Goal: Information Seeking & Learning: Learn about a topic

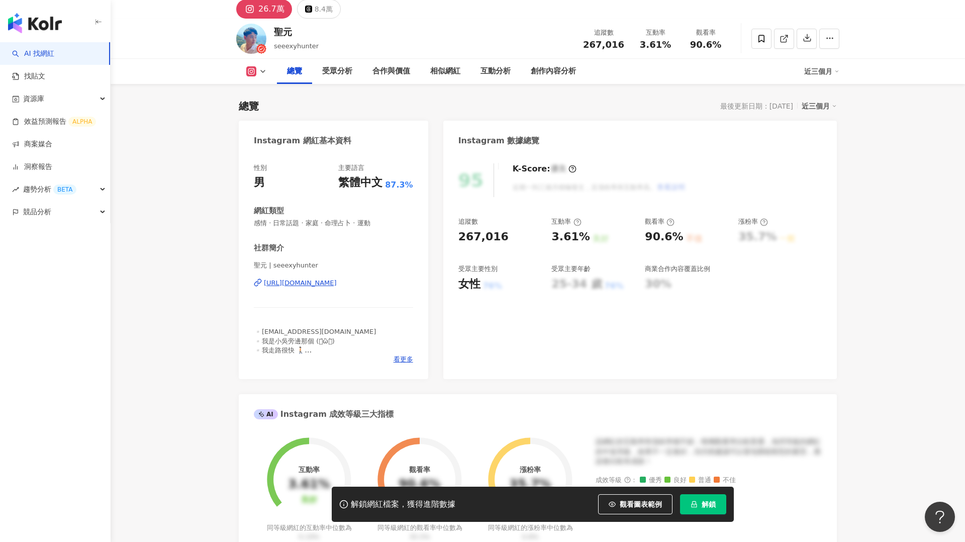
scroll to position [72, 0]
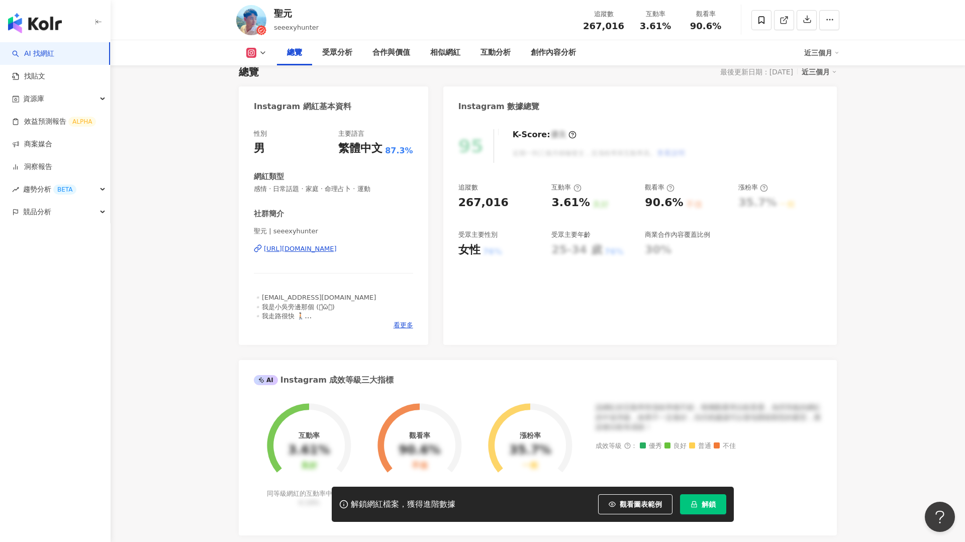
click at [693, 506] on icon "lock" at bounding box center [694, 504] width 7 height 7
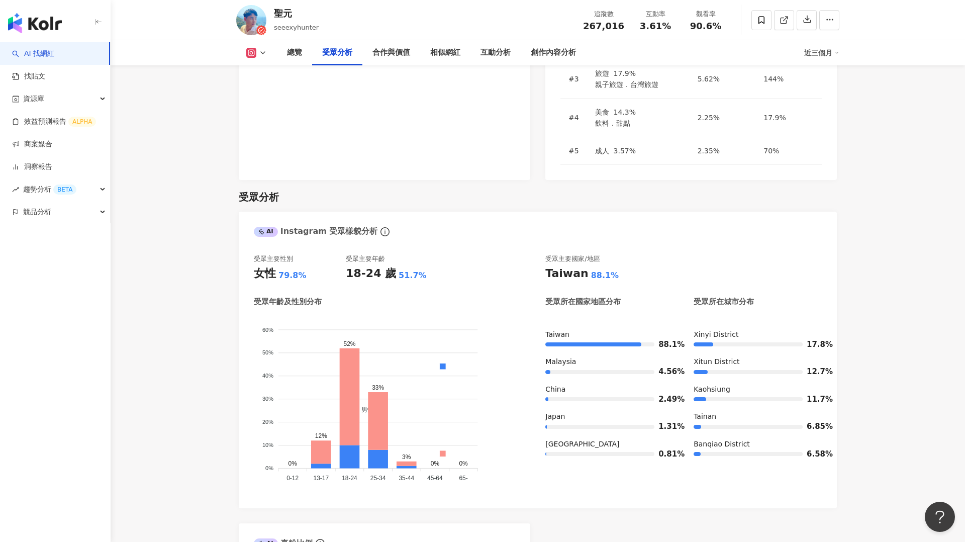
scroll to position [833, 0]
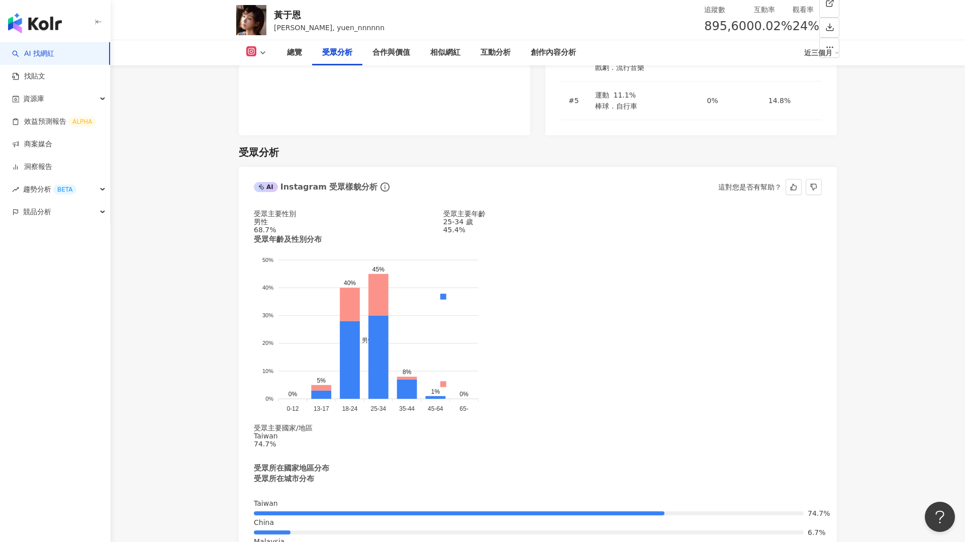
scroll to position [863, 0]
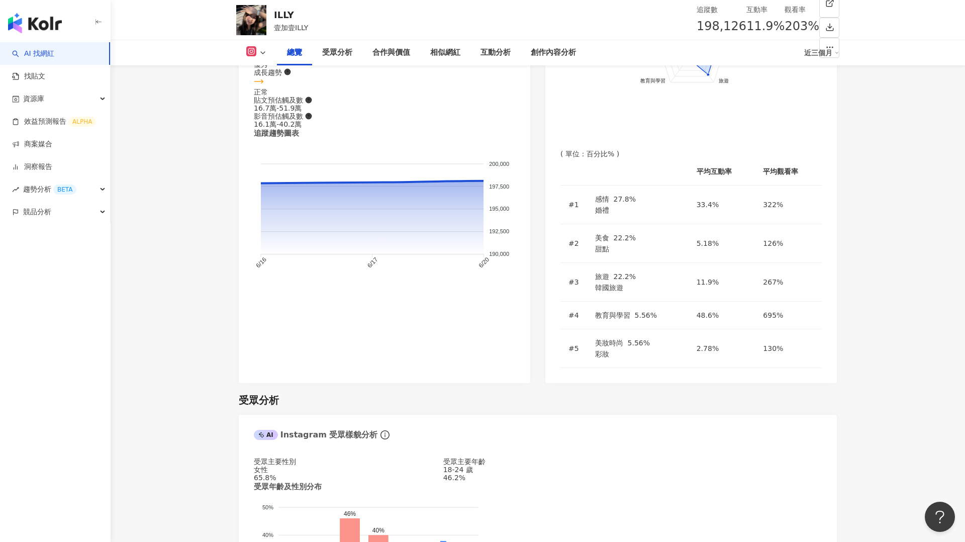
scroll to position [598, 0]
